Goal: Transaction & Acquisition: Purchase product/service

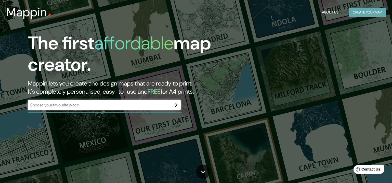
click at [354, 13] on button "Create your map" at bounding box center [366, 12] width 37 height 9
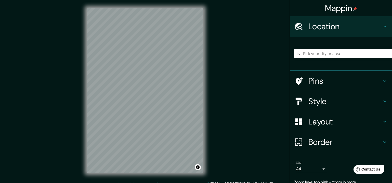
click at [222, 66] on div "Mappin Location Pins Style Layout Border Choose a border. Hint : you can make l…" at bounding box center [196, 94] width 392 height 189
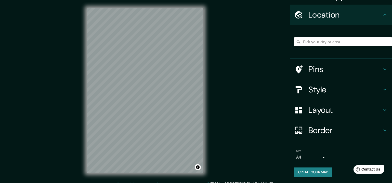
scroll to position [26, 0]
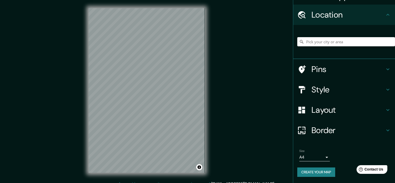
click at [320, 154] on body "Mappin Location Pins Style Layout Border Choose a border. Hint : you can make l…" at bounding box center [197, 91] width 395 height 183
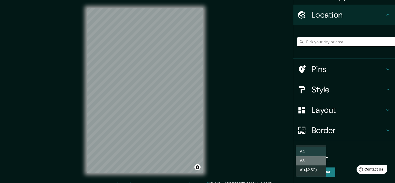
click at [315, 160] on li "A3" at bounding box center [311, 160] width 31 height 9
type input "a4"
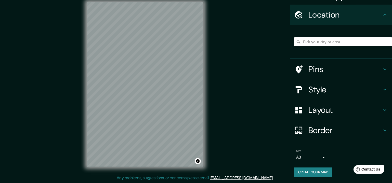
scroll to position [0, 0]
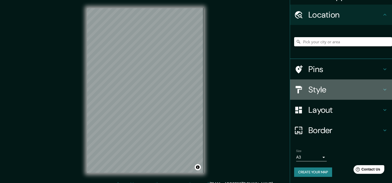
click at [334, 85] on h4 "Style" at bounding box center [344, 90] width 73 height 10
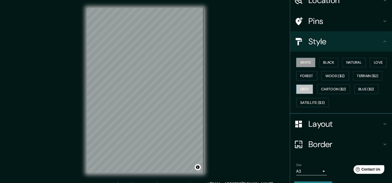
click at [313, 94] on button "Grey" at bounding box center [304, 89] width 17 height 9
click at [311, 67] on button "White" at bounding box center [305, 62] width 19 height 9
click at [329, 67] on button "Black" at bounding box center [328, 62] width 19 height 9
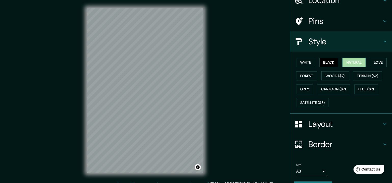
click at [358, 67] on button "Natural" at bounding box center [353, 62] width 23 height 9
click at [370, 67] on button "Love" at bounding box center [378, 62] width 17 height 9
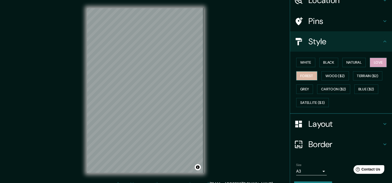
click at [317, 81] on button "Forest" at bounding box center [306, 75] width 21 height 9
click at [329, 129] on h4 "Layout" at bounding box center [344, 124] width 73 height 10
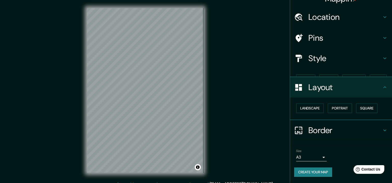
scroll to position [13, 0]
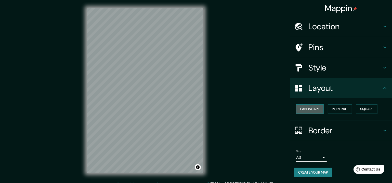
click at [313, 106] on button "Landscape" at bounding box center [310, 108] width 28 height 9
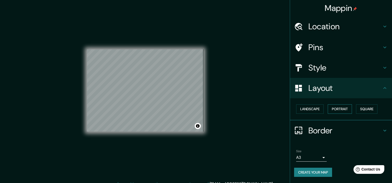
click at [349, 107] on button "Portrait" at bounding box center [340, 108] width 24 height 9
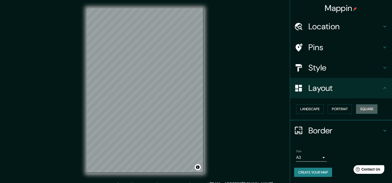
click at [377, 106] on button "Square" at bounding box center [366, 108] width 21 height 9
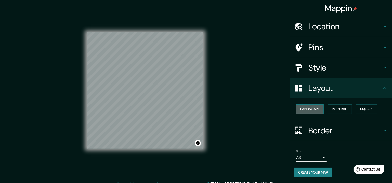
click at [316, 107] on button "Landscape" at bounding box center [310, 108] width 28 height 9
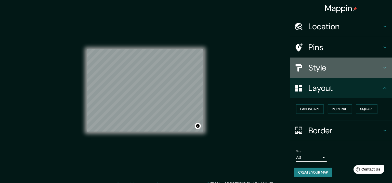
click at [340, 63] on h4 "Style" at bounding box center [344, 68] width 73 height 10
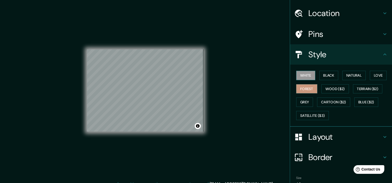
click at [299, 80] on button "White" at bounding box center [305, 75] width 19 height 9
click at [353, 94] on button "Terrain ($2)" at bounding box center [368, 88] width 30 height 9
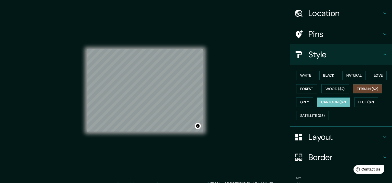
click at [318, 107] on button "Cartoon ($2)" at bounding box center [333, 102] width 33 height 9
click at [315, 120] on button "Satellite ($3)" at bounding box center [312, 115] width 33 height 9
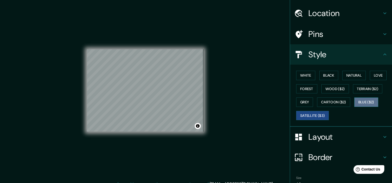
click at [354, 107] on button "Blue ($2)" at bounding box center [366, 102] width 24 height 9
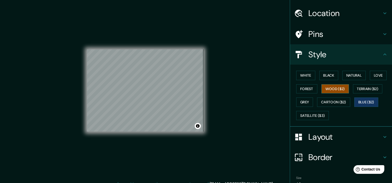
click at [349, 94] on button "Wood ($2)" at bounding box center [335, 88] width 28 height 9
click at [304, 80] on button "White" at bounding box center [305, 75] width 19 height 9
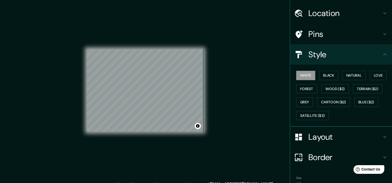
click at [327, 38] on h4 "Pins" at bounding box center [344, 34] width 73 height 10
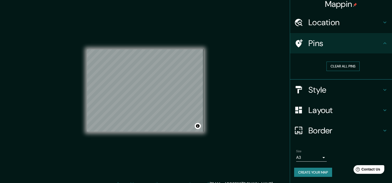
click at [340, 62] on button "Clear all pins" at bounding box center [342, 66] width 33 height 9
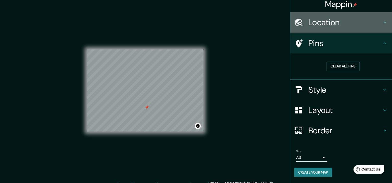
click at [357, 17] on h4 "Location" at bounding box center [344, 22] width 73 height 10
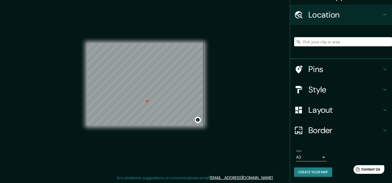
scroll to position [9, 0]
click at [329, 125] on h4 "Border" at bounding box center [344, 130] width 73 height 10
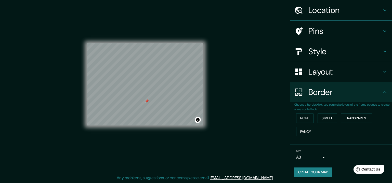
scroll to position [26, 0]
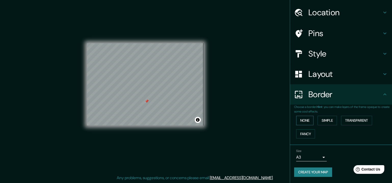
click at [302, 122] on button "None" at bounding box center [304, 120] width 17 height 9
click at [322, 120] on button "Simple" at bounding box center [326, 120] width 19 height 9
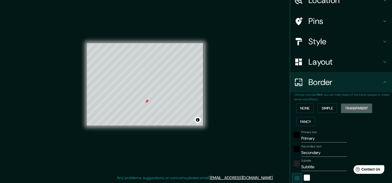
click at [352, 113] on button "Transparent" at bounding box center [356, 108] width 31 height 9
click at [308, 127] on button "Fancy" at bounding box center [305, 121] width 19 height 9
click at [307, 113] on button "None" at bounding box center [304, 108] width 17 height 9
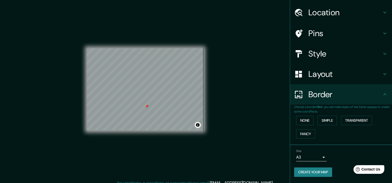
scroll to position [0, 0]
